Goal: Task Accomplishment & Management: Complete application form

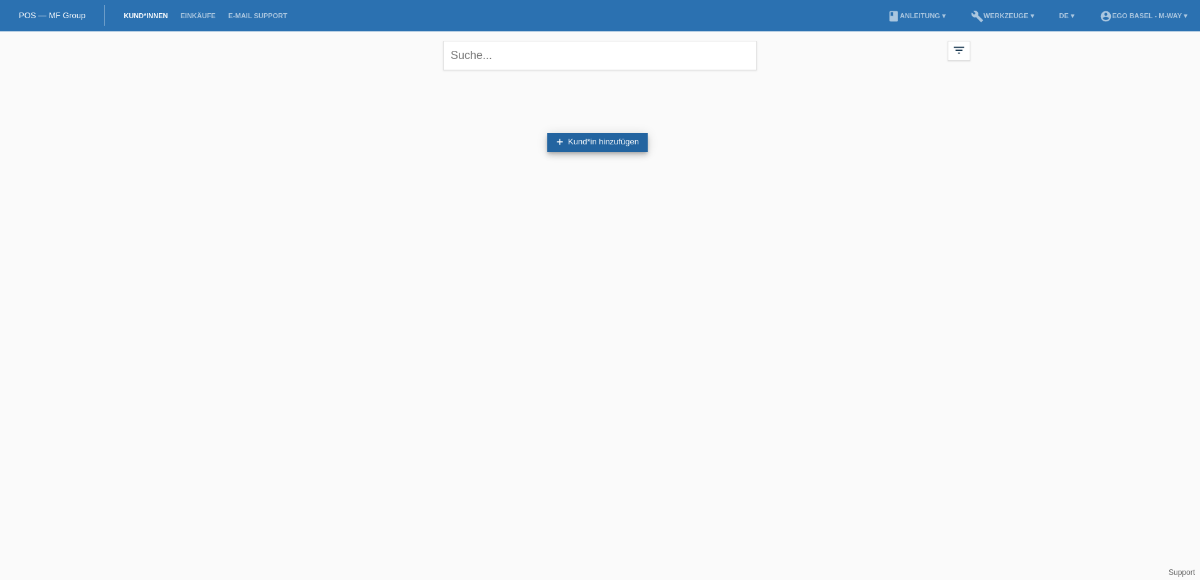
click at [590, 138] on link "add Kund*in hinzufügen" at bounding box center [597, 142] width 100 height 19
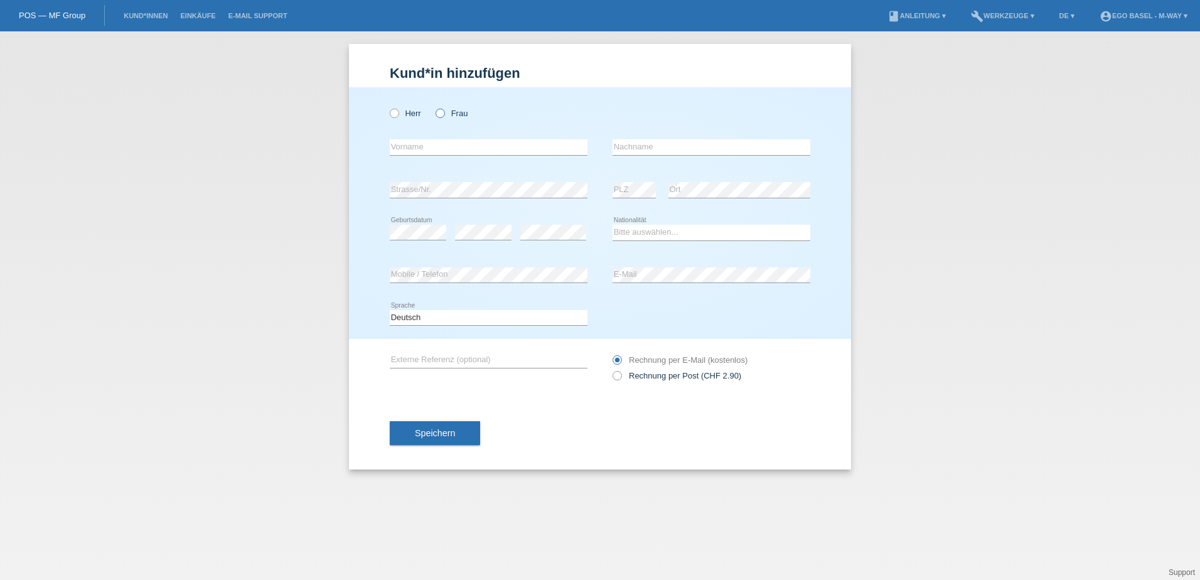
click at [434, 107] on icon at bounding box center [434, 107] width 0 height 0
click at [444, 112] on input "Frau" at bounding box center [439, 113] width 8 height 8
radio input "true"
click at [430, 149] on input "text" at bounding box center [489, 147] width 198 height 16
type input "[PERSON_NAME]"
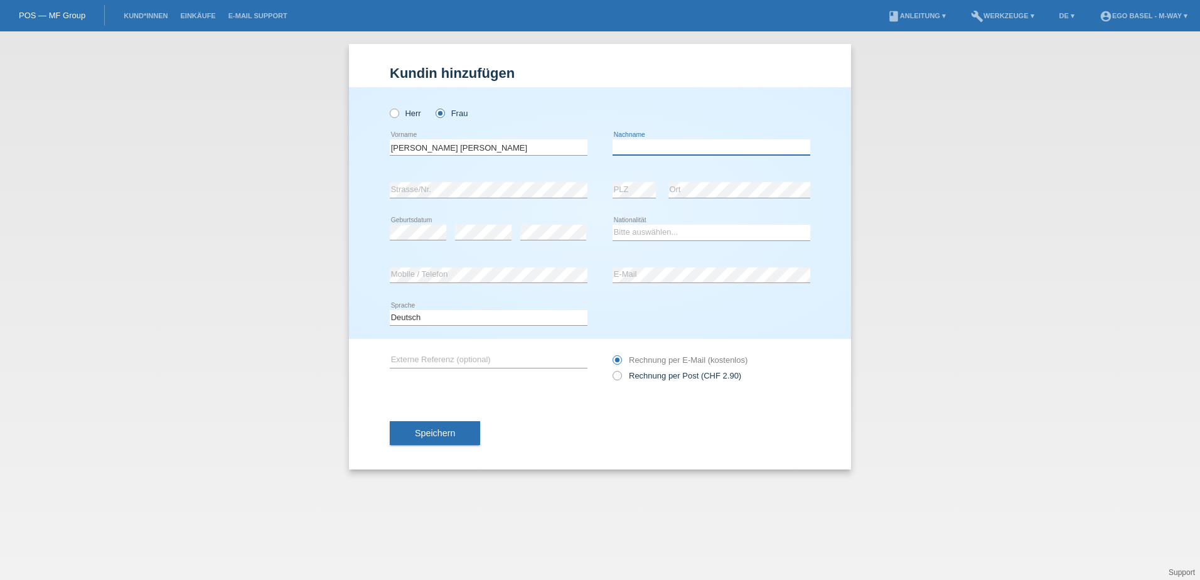
click at [645, 147] on input "text" at bounding box center [711, 147] width 198 height 16
type input "Gongas"
click at [394, 224] on div "error Geburtsdatum" at bounding box center [418, 232] width 56 height 43
click at [647, 230] on select "Bitte auswählen... Schweiz Deutschland Liechtenstein Österreich ------------ Af…" at bounding box center [711, 232] width 198 height 15
select select "CH"
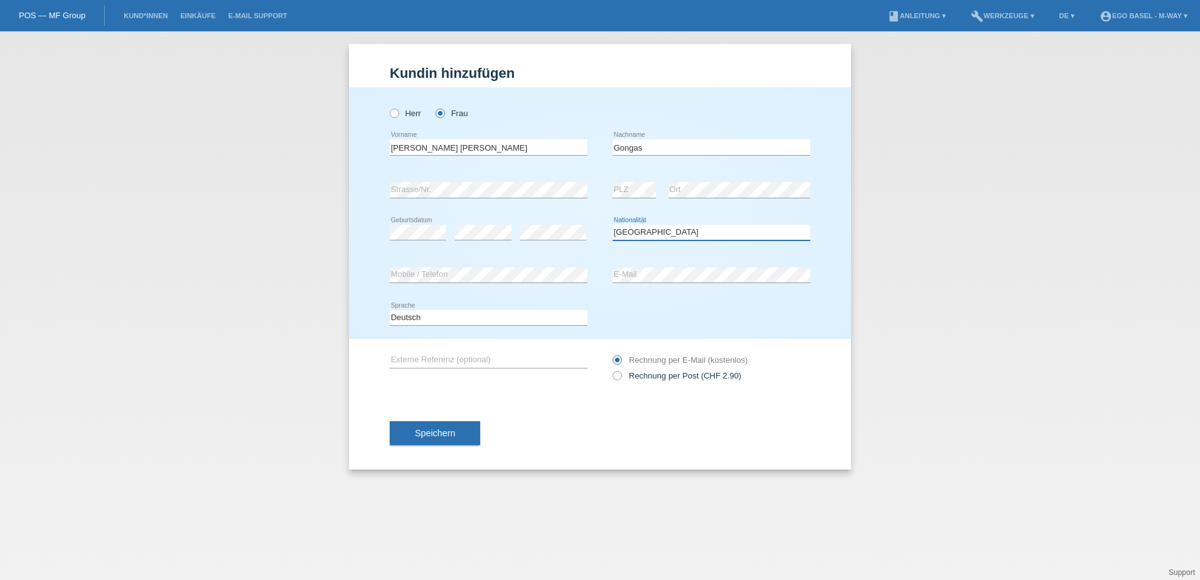
click at [612, 225] on select "Bitte auswählen... Schweiz Deutschland Liechtenstein Österreich ------------ Af…" at bounding box center [711, 232] width 198 height 15
click at [451, 439] on button "Speichern" at bounding box center [435, 433] width 90 height 24
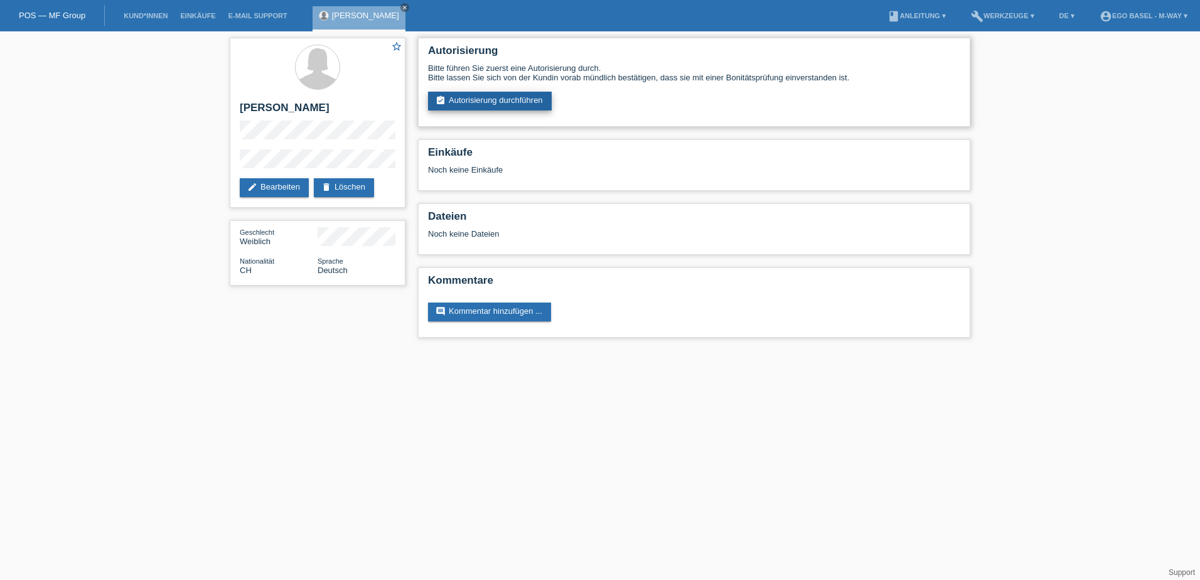
click at [520, 99] on link "assignment_turned_in Autorisierung durchführen" at bounding box center [490, 101] width 124 height 19
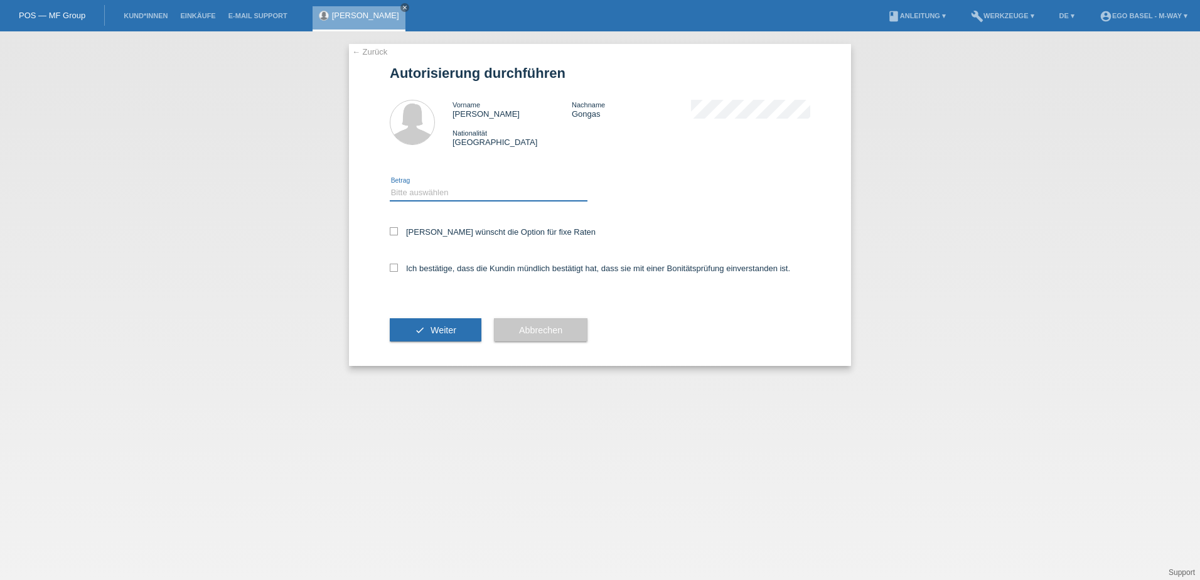
click at [465, 187] on select "Bitte auswählen CHF 1.00 - CHF 499.00 CHF 500.00 - CHF 1'999.00 CHF 2'000.00 - …" at bounding box center [489, 192] width 198 height 15
select select "3"
click at [390, 185] on select "Bitte auswählen CHF 1.00 - CHF 499.00 CHF 500.00 - CHF 1'999.00 CHF 2'000.00 - …" at bounding box center [489, 192] width 198 height 15
click at [497, 235] on label "Kundin wünscht die Option für fixe Raten" at bounding box center [493, 231] width 206 height 9
click at [398, 235] on input "Kundin wünscht die Option für fixe Raten" at bounding box center [394, 231] width 8 height 8
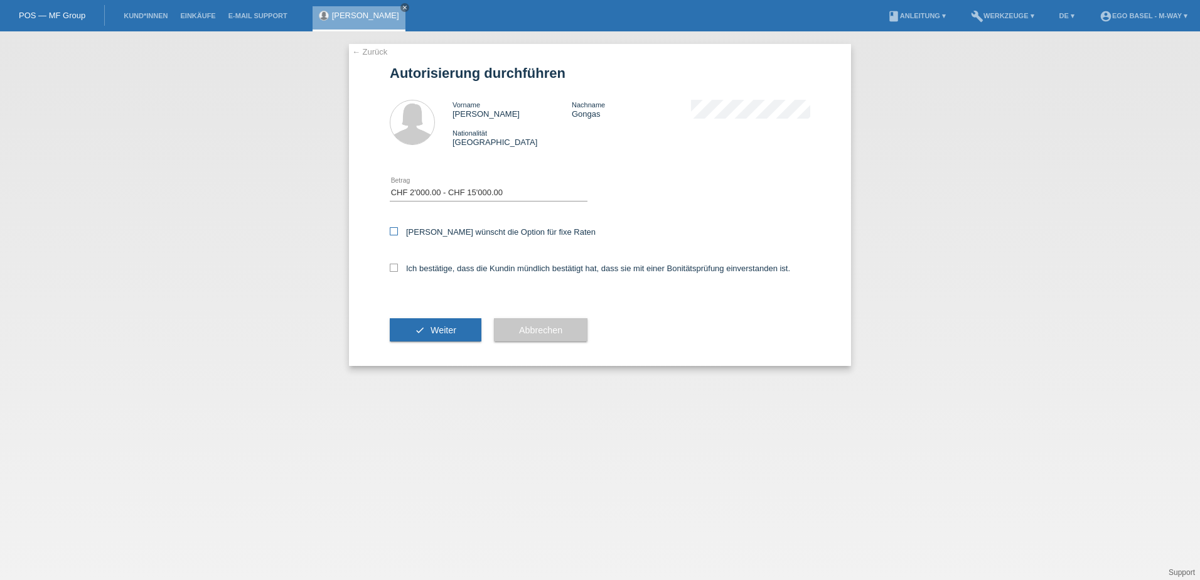
checkbox input "true"
click at [443, 270] on label "Ich bestätige, dass die Kundin mündlich bestätigt hat, dass sie mit einer Bonit…" at bounding box center [590, 268] width 400 height 9
click at [398, 270] on input "Ich bestätige, dass die Kundin mündlich bestätigt hat, dass sie mit einer Bonit…" at bounding box center [394, 268] width 8 height 8
checkbox input "true"
click at [430, 336] on button "check Weiter" at bounding box center [436, 330] width 92 height 24
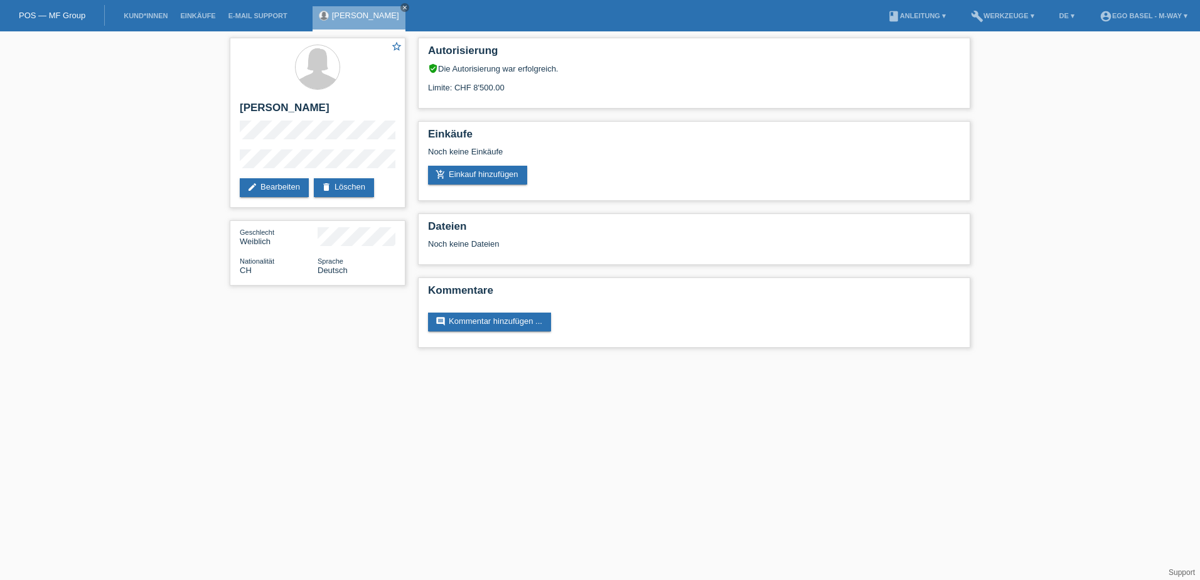
click at [1087, 151] on div "star_border [PERSON_NAME] edit Bearbeiten delete Löschen Geschlecht Weiblich Na…" at bounding box center [600, 195] width 1200 height 329
click at [494, 174] on link "add_shopping_cart Einkauf hinzufügen" at bounding box center [477, 175] width 99 height 19
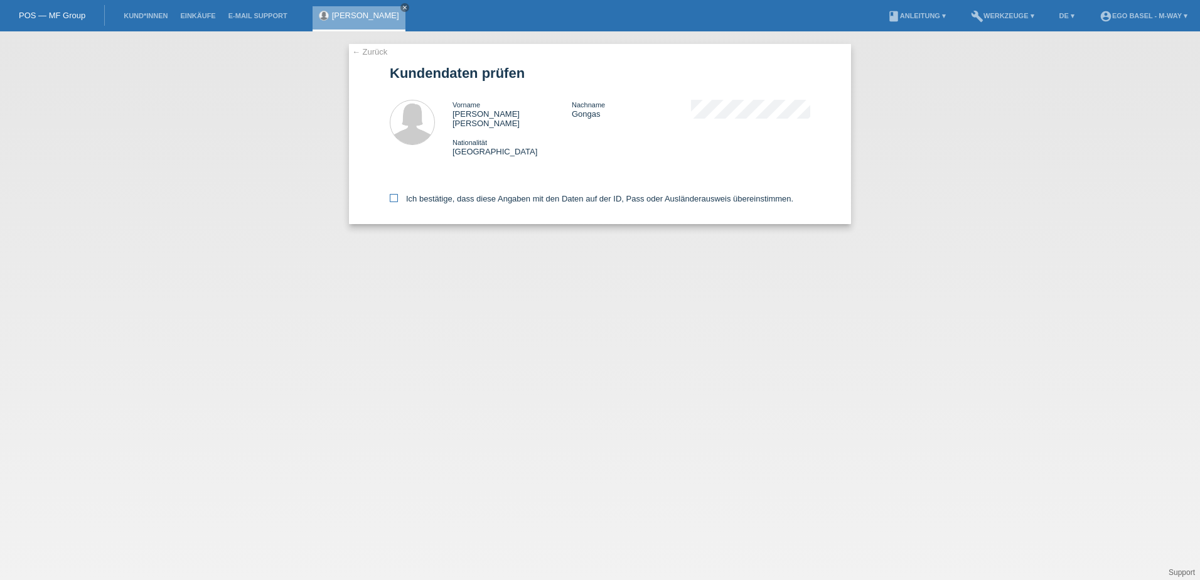
click at [408, 194] on label "Ich bestätige, dass diese Angaben mit den Daten auf der ID, Pass oder Ausländer…" at bounding box center [591, 198] width 403 height 9
click at [398, 194] on input "Ich bestätige, dass diese Angaben mit den Daten auf der ID, Pass oder Ausländer…" at bounding box center [394, 198] width 8 height 8
checkbox input "true"
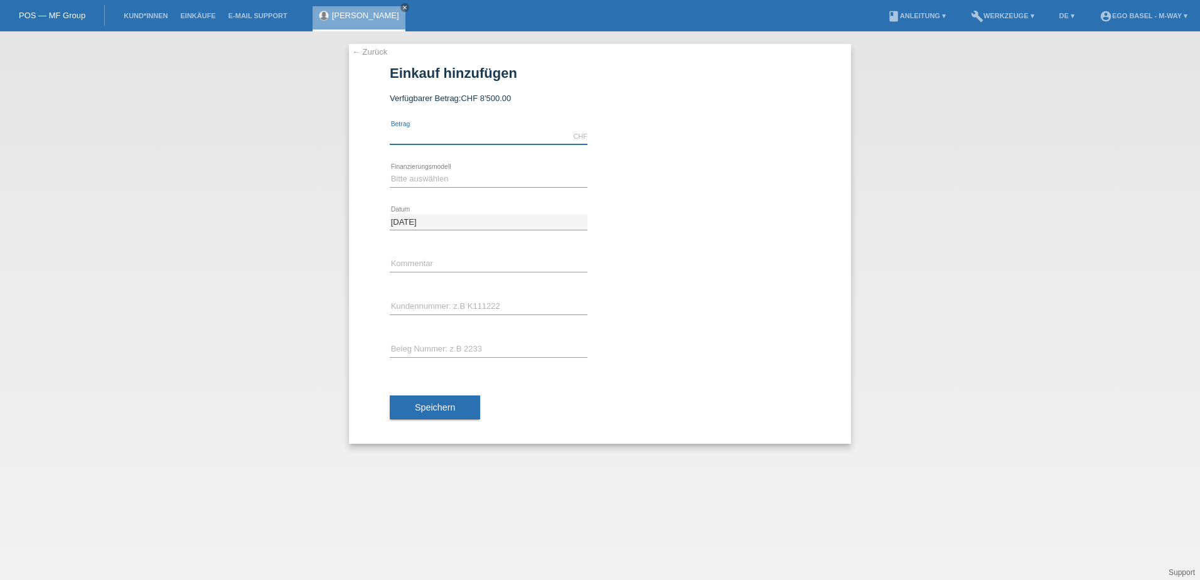
click at [479, 133] on input "text" at bounding box center [489, 137] width 198 height 16
type input "4072.70"
click at [474, 173] on select "Bitte auswählen Fixe Raten Kauf auf Rechnung mit Teilzahlungsoption" at bounding box center [489, 178] width 198 height 15
select select "77"
click at [390, 171] on select "Bitte auswählen Fixe Raten Kauf auf Rechnung mit Teilzahlungsoption" at bounding box center [489, 178] width 198 height 15
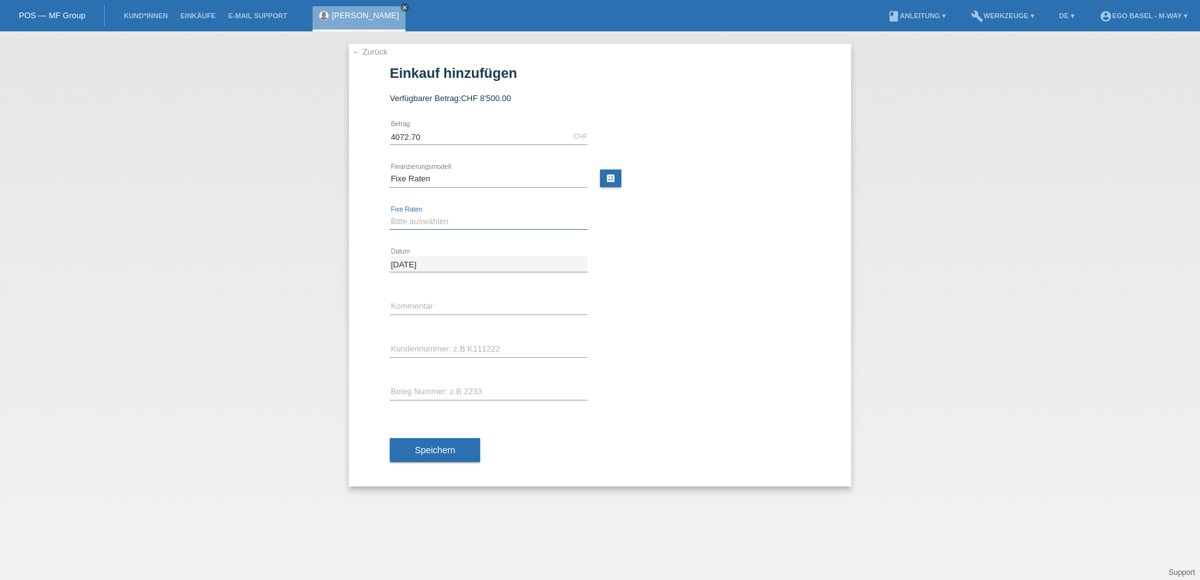
click at [464, 225] on select "Bitte auswählen 4 Raten 5 Raten 6 Raten 7 Raten 8 Raten 9 Raten 10 Raten 11 Rat…" at bounding box center [489, 221] width 198 height 15
select select "204"
click at [390, 214] on select "Bitte auswählen 4 Raten 5 Raten 6 Raten 7 Raten 8 Raten 9 Raten 10 Raten 11 Rat…" at bounding box center [489, 221] width 198 height 15
click at [448, 303] on input "text" at bounding box center [489, 307] width 198 height 16
click at [720, 334] on div at bounding box center [711, 332] width 198 height 9
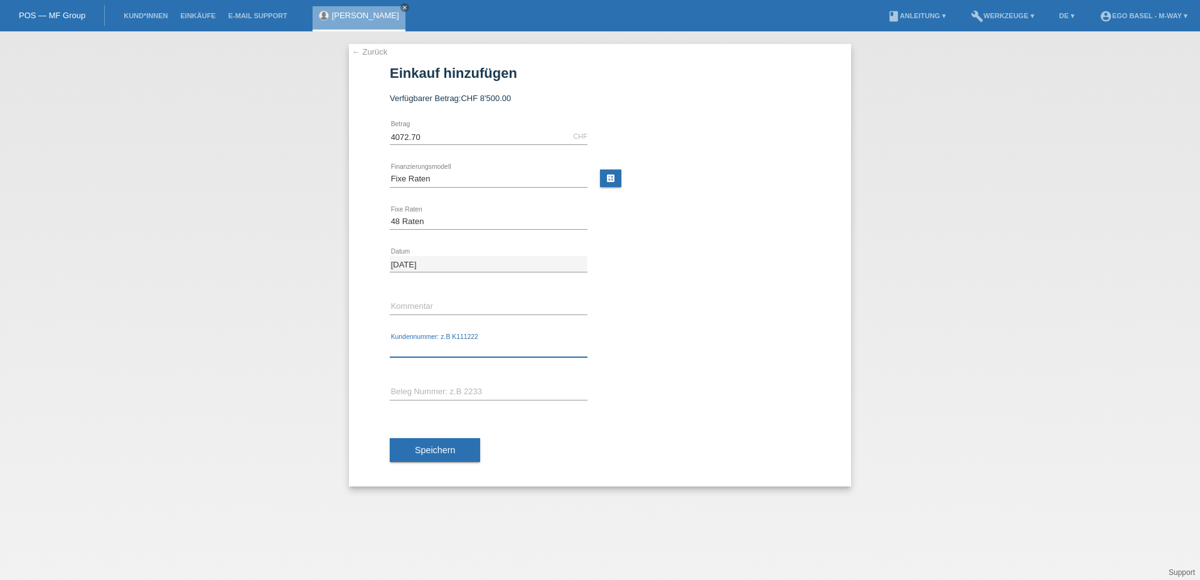
click at [535, 350] on input "text" at bounding box center [489, 349] width 198 height 16
click at [409, 350] on input "text" at bounding box center [489, 349] width 198 height 16
type input "KE550074"
click at [437, 389] on input "text" at bounding box center [489, 392] width 198 height 16
type input "134/55"
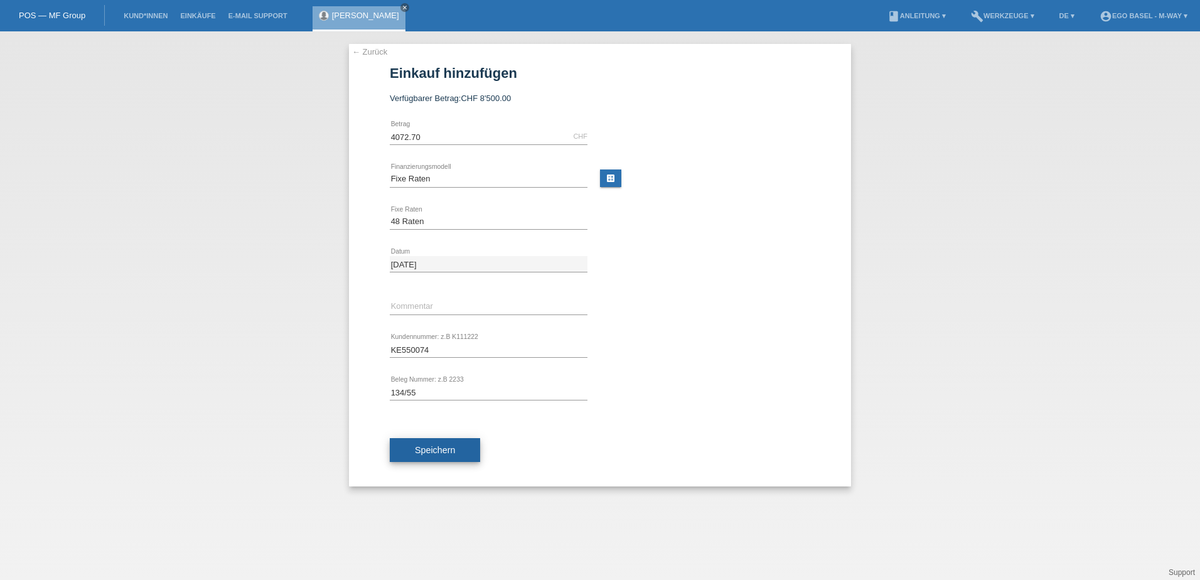
click at [441, 447] on span "Speichern" at bounding box center [435, 450] width 40 height 10
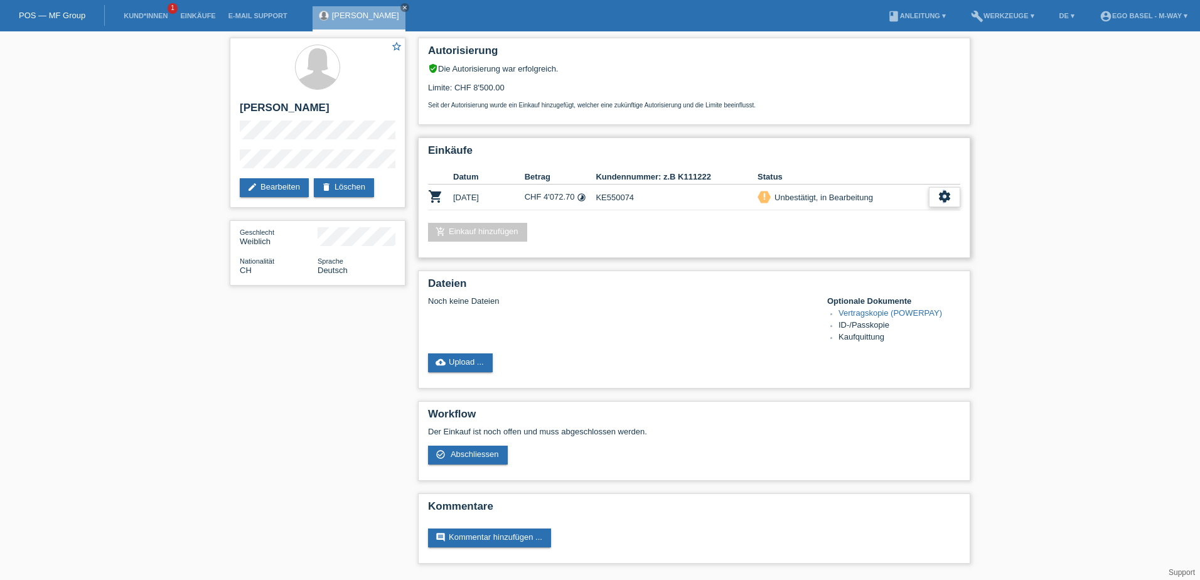
click at [944, 196] on icon "settings" at bounding box center [944, 196] width 14 height 14
drag, startPoint x: 944, startPoint y: 196, endPoint x: 1013, endPoint y: 230, distance: 76.6
click at [1012, 231] on div "star_border [PERSON_NAME] edit Bearbeiten delete Löschen Geschlecht Weiblich Na…" at bounding box center [600, 303] width 1200 height 545
